Goal: Task Accomplishment & Management: Complete application form

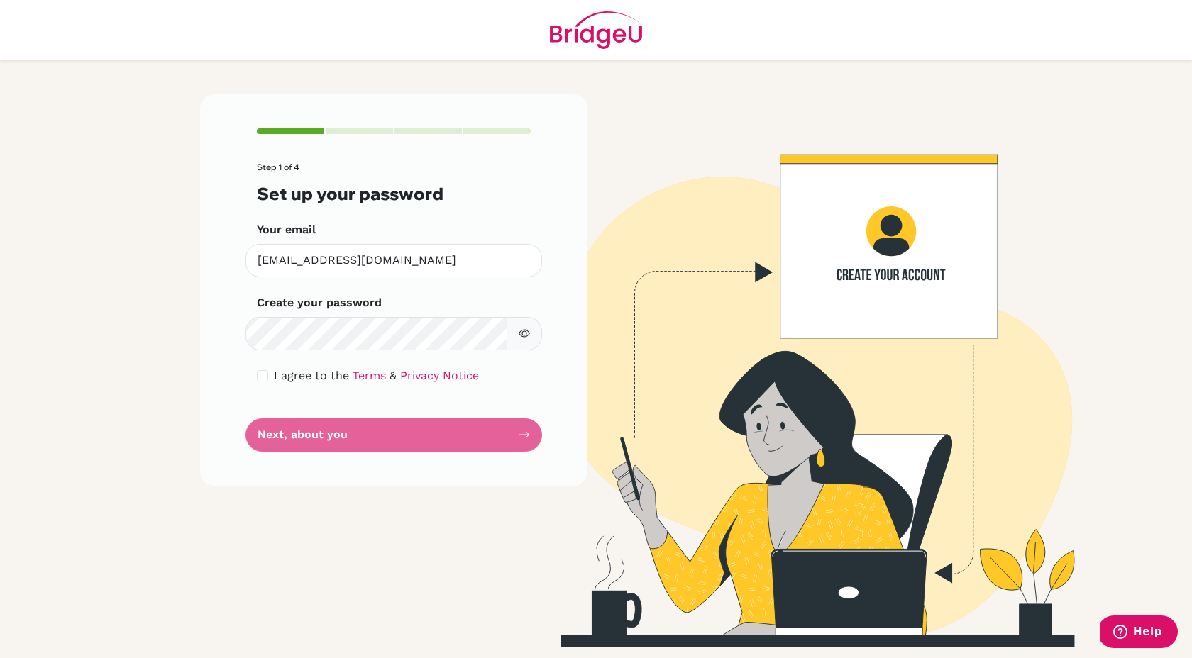
click at [473, 426] on form "Step 1 of 4 Set up your password Your email [EMAIL_ADDRESS][DOMAIN_NAME] Invali…" at bounding box center [394, 306] width 274 height 289
click at [521, 341] on button "button" at bounding box center [524, 333] width 35 height 33
click at [524, 334] on icon "button" at bounding box center [524, 333] width 10 height 9
click at [138, 408] on main "Step 1 of 4 Set up your password Your email [EMAIL_ADDRESS][DOMAIN_NAME] Invali…" at bounding box center [596, 329] width 1192 height 658
click at [359, 418] on form "Step 1 of 4 Set up your password Your email [EMAIL_ADDRESS][DOMAIN_NAME] Invali…" at bounding box center [394, 306] width 274 height 289
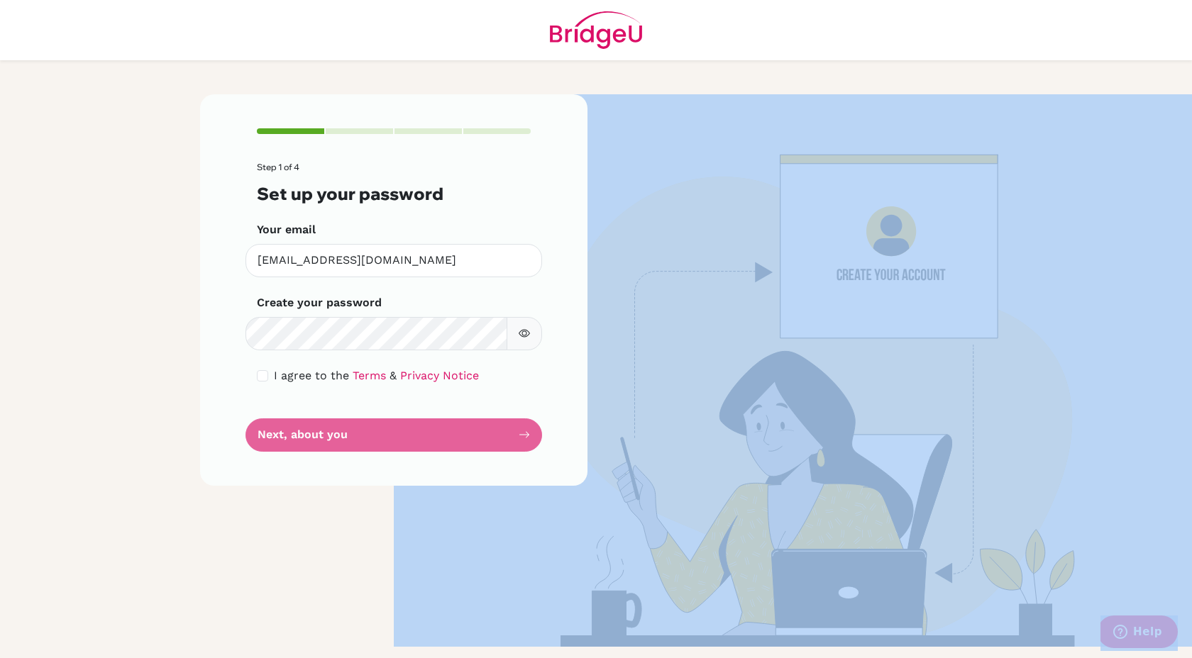
click at [359, 418] on form "Step 1 of 4 Set up your password Your email [EMAIL_ADDRESS][DOMAIN_NAME] Invali…" at bounding box center [394, 306] width 274 height 289
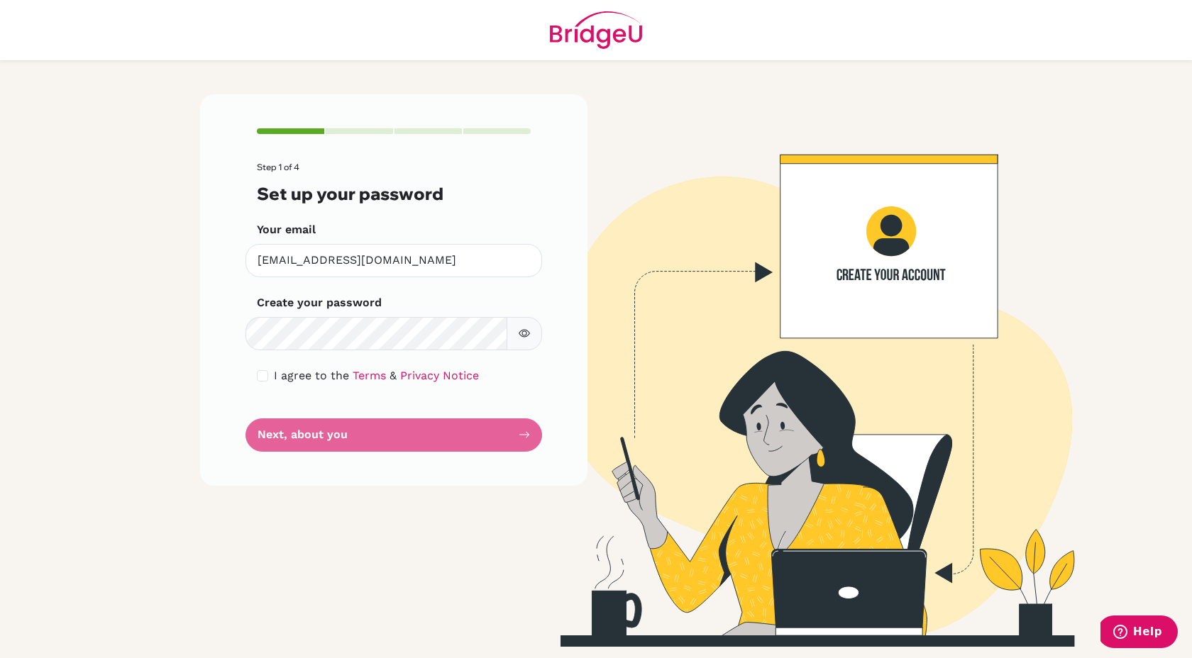
click at [400, 395] on form "Step 1 of 4 Set up your password Your email [EMAIL_ADDRESS][DOMAIN_NAME] Invali…" at bounding box center [394, 306] width 274 height 289
click at [356, 377] on link "Terms" at bounding box center [369, 375] width 33 height 13
click at [355, 421] on form "Step 1 of 4 Set up your password Your email [EMAIL_ADDRESS][DOMAIN_NAME] Invali…" at bounding box center [394, 306] width 274 height 289
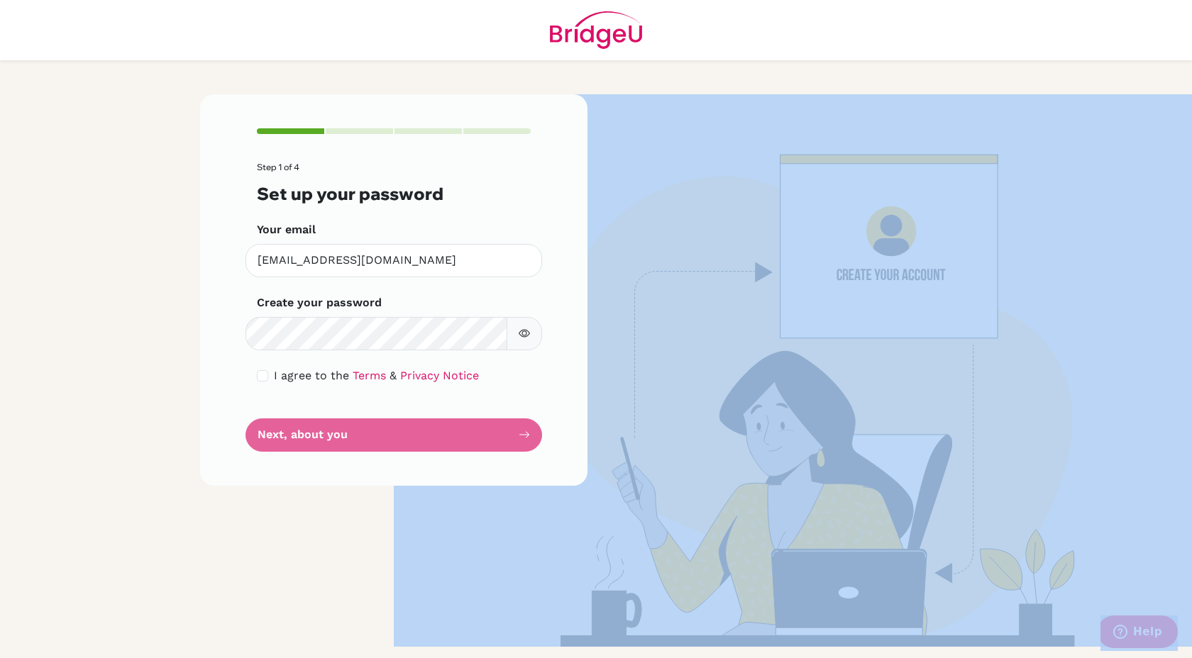
click at [355, 421] on form "Step 1 of 4 Set up your password Your email [EMAIL_ADDRESS][DOMAIN_NAME] Invali…" at bounding box center [394, 306] width 274 height 289
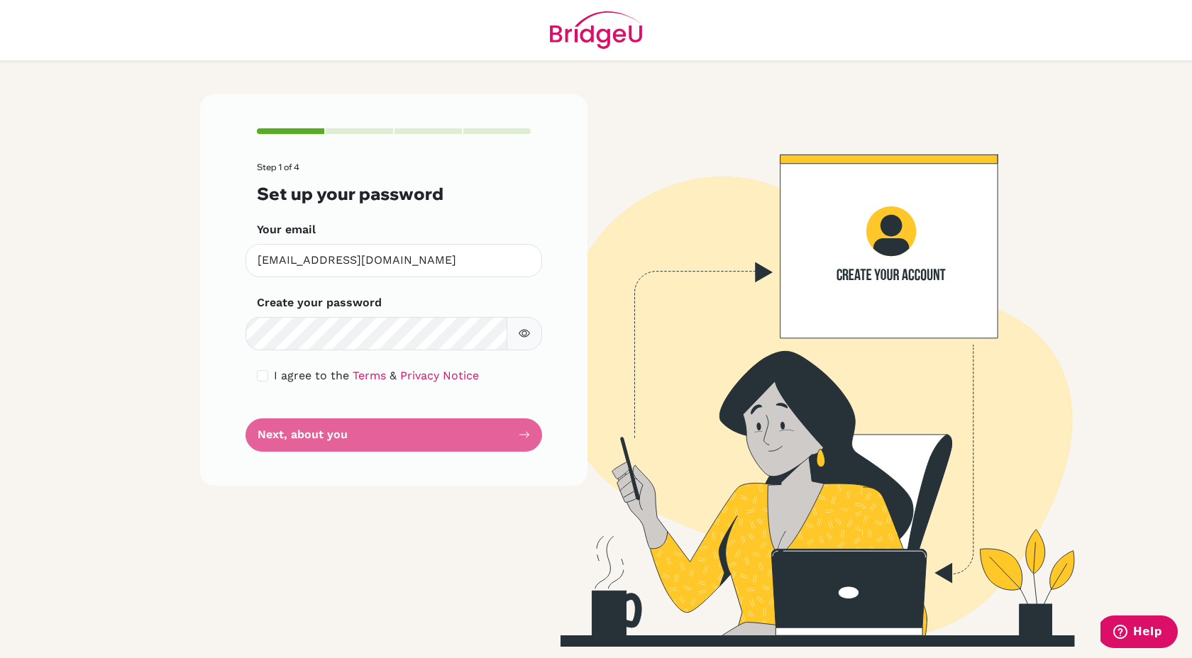
click at [275, 412] on form "Step 1 of 4 Set up your password Your email [EMAIL_ADDRESS][DOMAIN_NAME] Invali…" at bounding box center [394, 306] width 274 height 289
click at [261, 376] on input "checkbox" at bounding box center [262, 375] width 11 height 11
checkbox input "true"
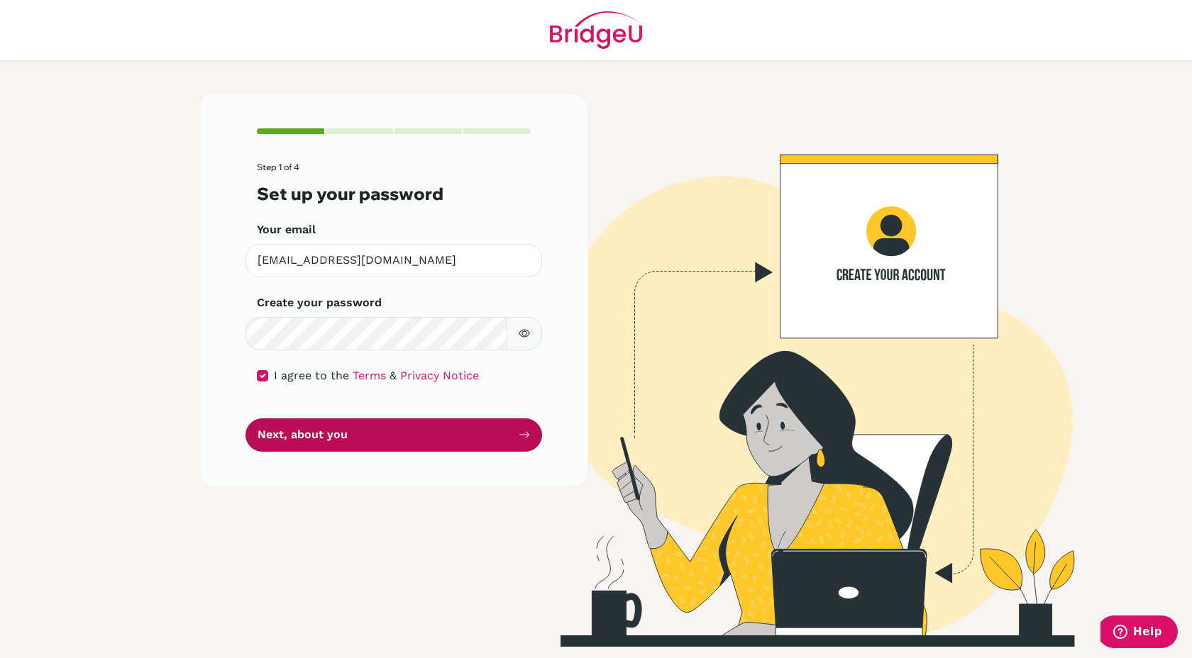
click at [416, 438] on button "Next, about you" at bounding box center [393, 435] width 297 height 33
